Goal: Transaction & Acquisition: Purchase product/service

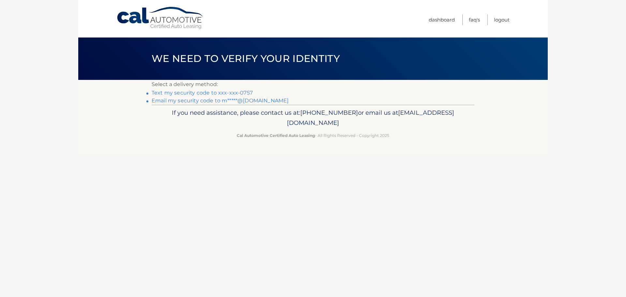
click at [229, 93] on link "Text my security code to xxx-xxx-0757" at bounding box center [202, 93] width 101 height 6
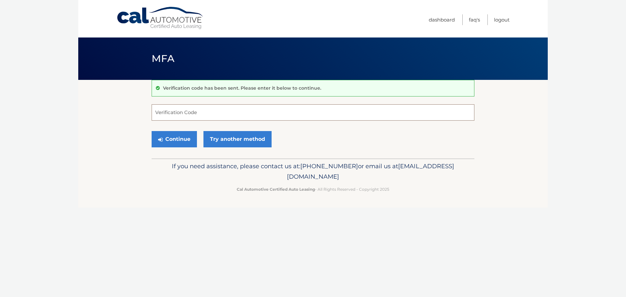
click at [206, 114] on input "Verification Code" at bounding box center [313, 112] width 323 height 16
type input "356291"
click at [176, 137] on button "Continue" at bounding box center [174, 139] width 45 height 16
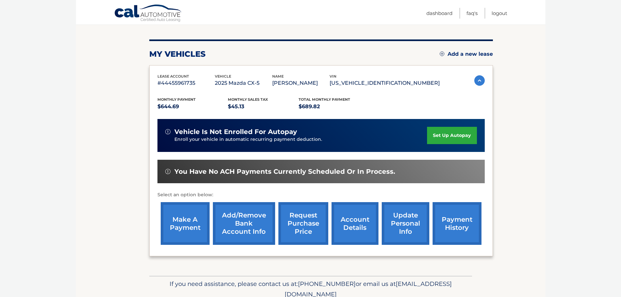
scroll to position [98, 0]
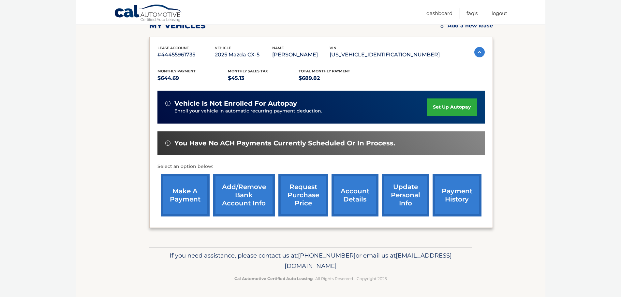
click at [186, 191] on link "make a payment" at bounding box center [185, 195] width 49 height 43
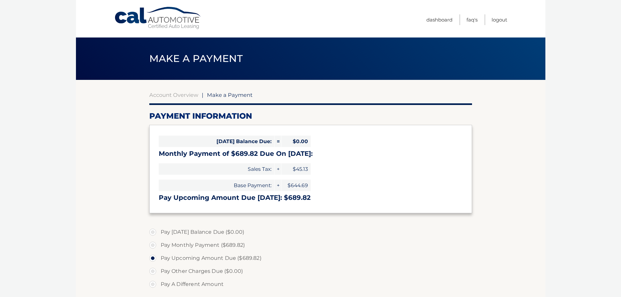
select select "MGNlZGM4ZjAtZjkyYi00NzhiLWEwOWUtZWU5MTQwOTYwZjY5"
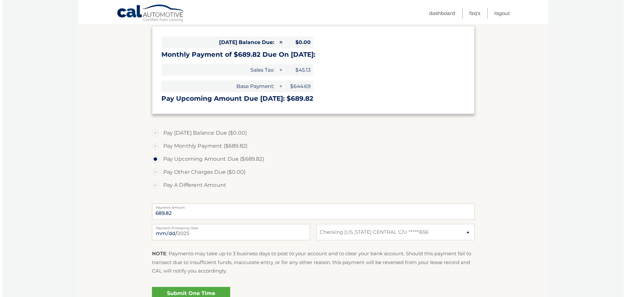
scroll to position [130, 0]
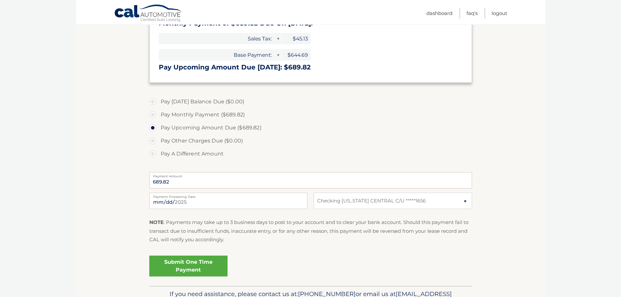
click at [188, 264] on link "Submit One Time Payment" at bounding box center [188, 265] width 78 height 21
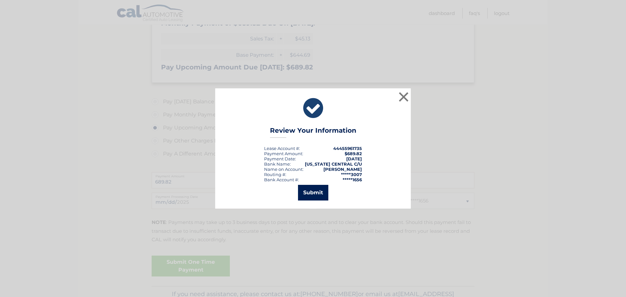
click at [312, 190] on button "Submit" at bounding box center [313, 193] width 30 height 16
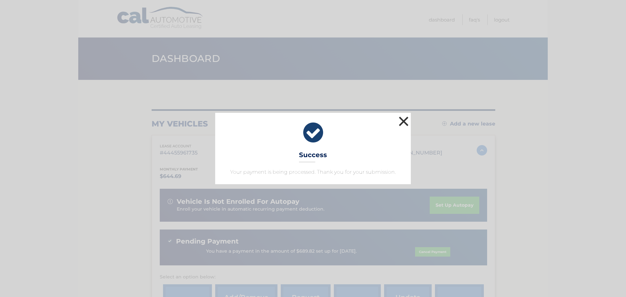
click at [403, 121] on button "×" at bounding box center [403, 121] width 13 height 13
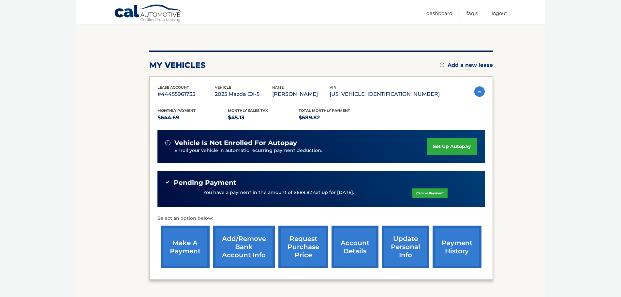
scroll to position [65, 0]
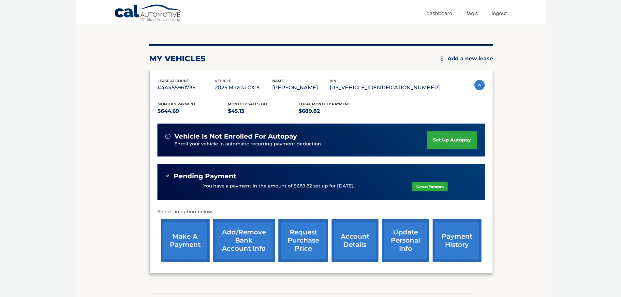
click at [348, 242] on link "account details" at bounding box center [354, 240] width 47 height 43
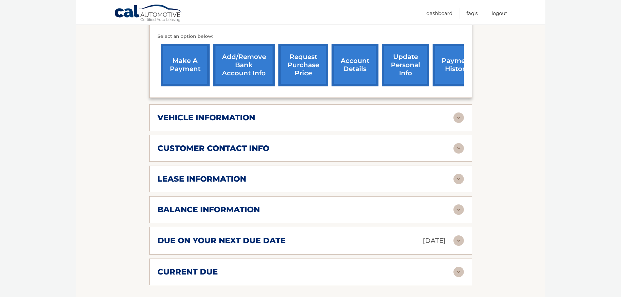
scroll to position [261, 0]
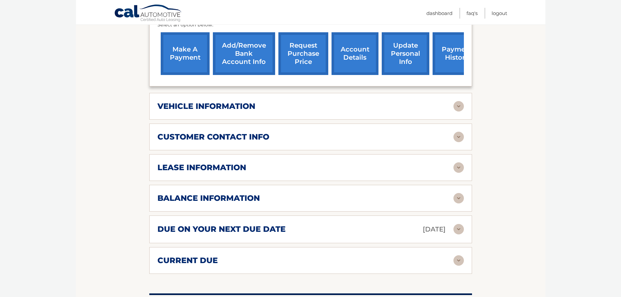
click at [459, 198] on img at bounding box center [458, 198] width 10 height 10
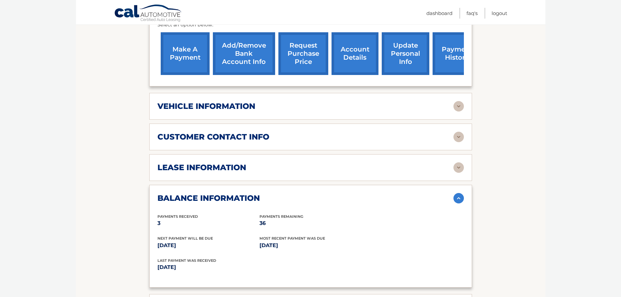
click at [459, 167] on img at bounding box center [458, 167] width 10 height 10
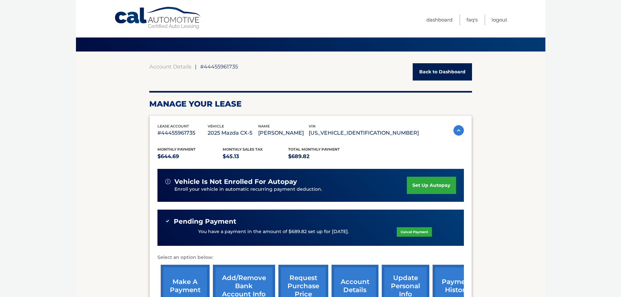
scroll to position [0, 0]
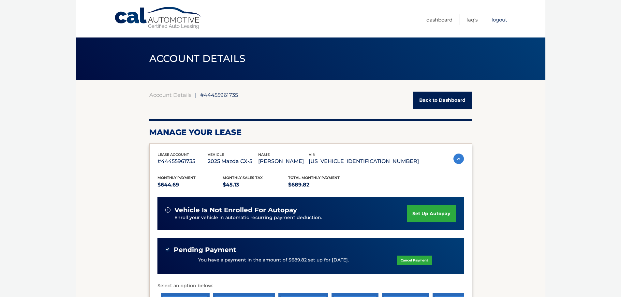
click at [504, 21] on link "Logout" at bounding box center [499, 19] width 16 height 11
